Goal: Find specific page/section: Find specific page/section

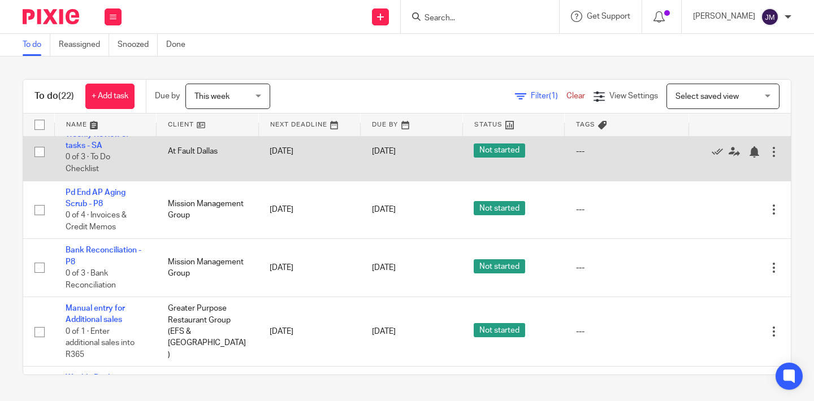
scroll to position [650, 0]
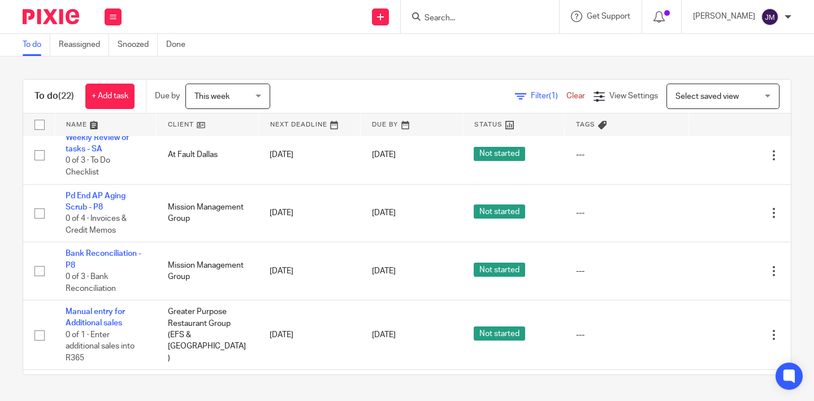
click at [51, 16] on img at bounding box center [51, 16] width 57 height 15
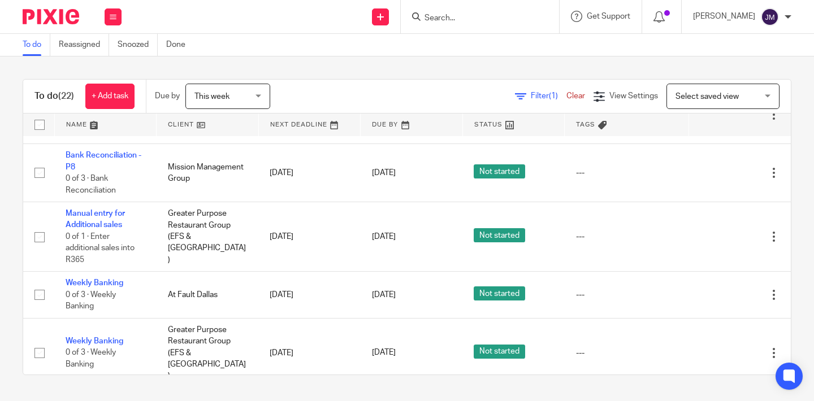
scroll to position [868, 0]
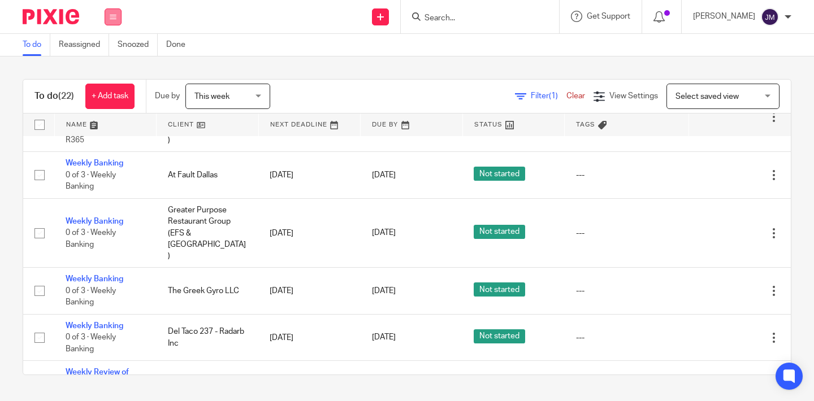
click at [116, 16] on button at bounding box center [113, 16] width 17 height 17
click at [108, 83] on link "Clients" at bounding box center [110, 86] width 25 height 8
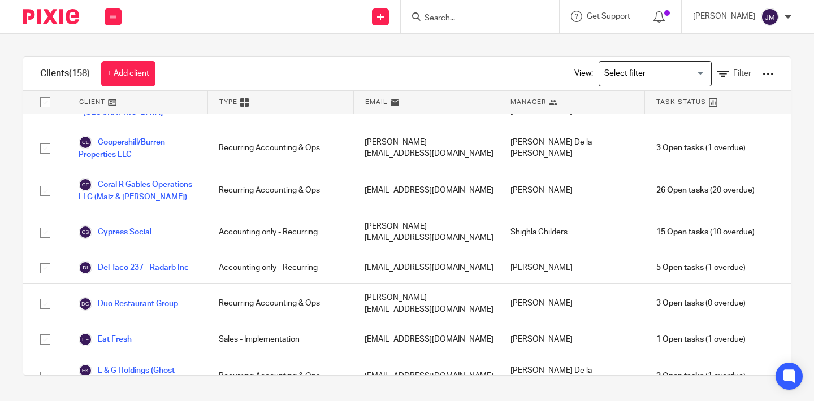
scroll to position [392, 0]
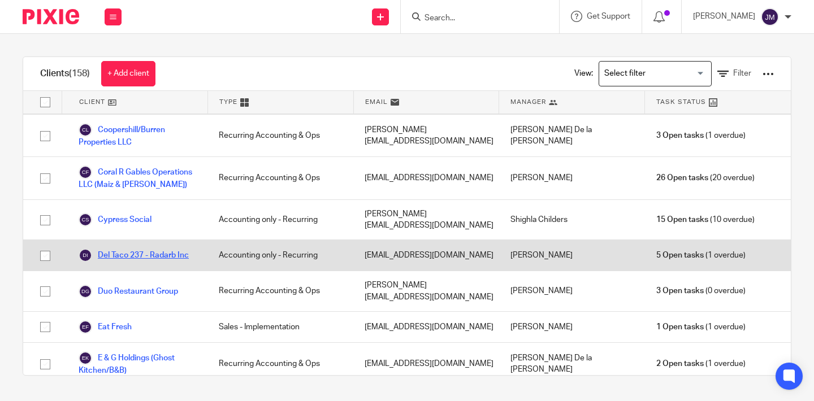
click at [155, 249] on link "Del Taco 237 - Radarb Inc" at bounding box center [134, 256] width 110 height 14
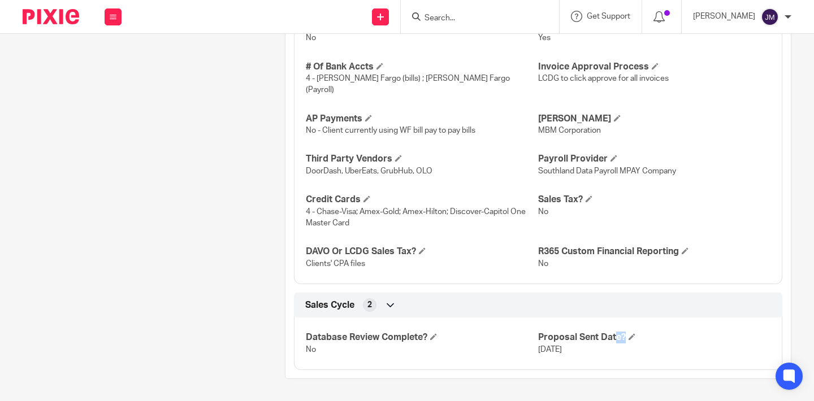
scroll to position [1243, 0]
drag, startPoint x: 791, startPoint y: 337, endPoint x: 781, endPoint y: 332, distance: 11.6
